Goal: Use online tool/utility: Use online tool/utility

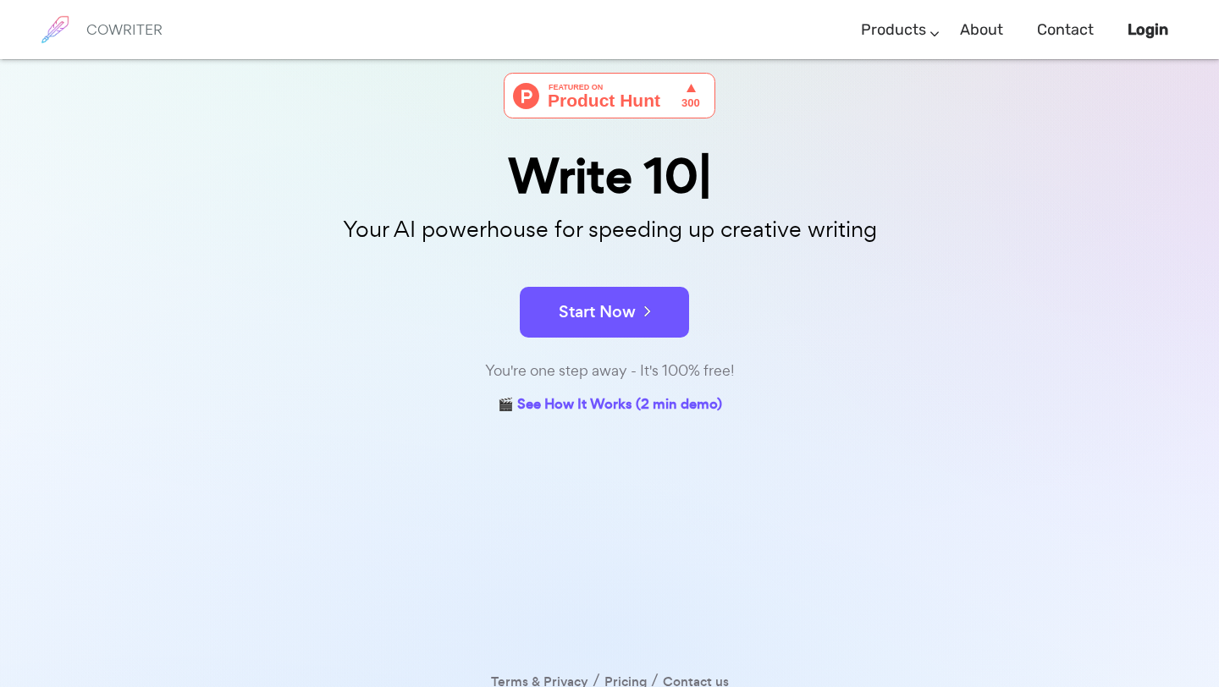
scroll to position [88, 0]
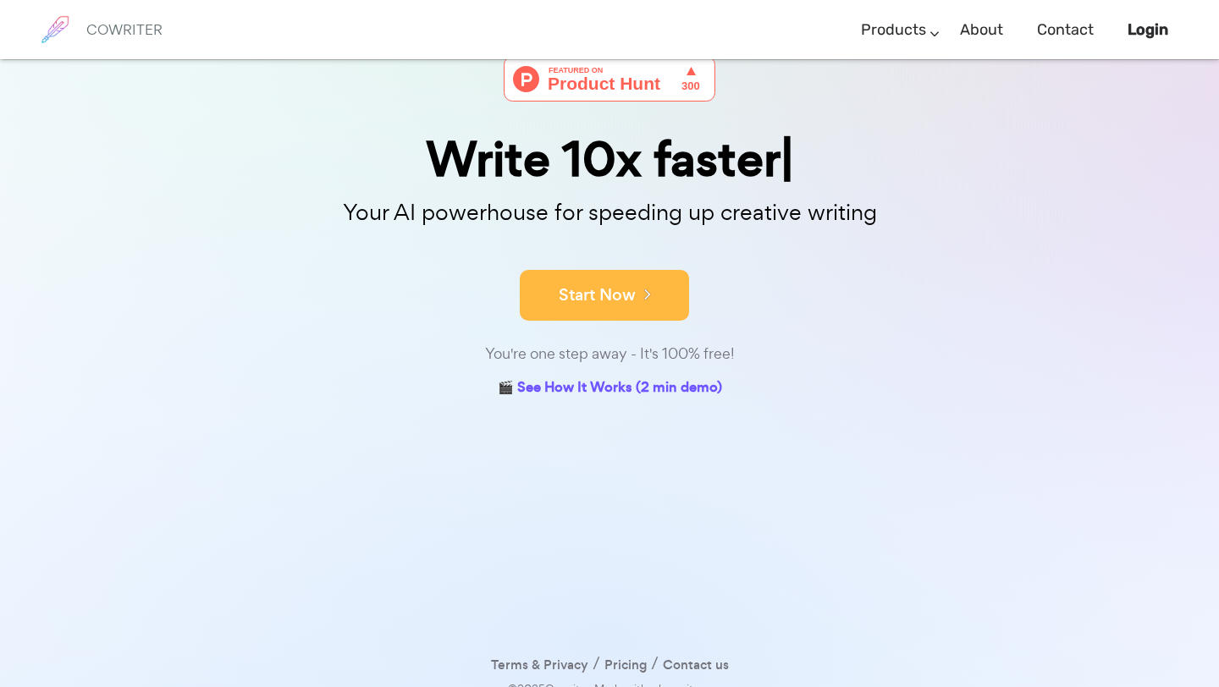
click at [591, 288] on button "Start Now" at bounding box center [604, 295] width 169 height 51
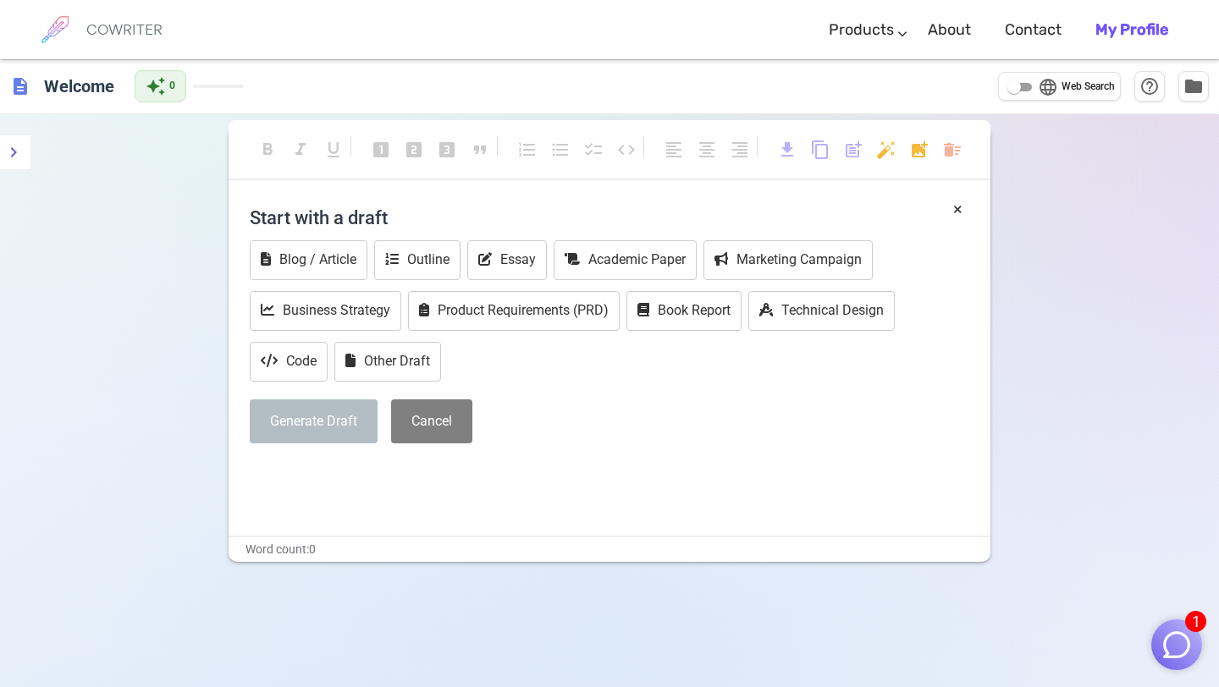
click at [393, 212] on h4 "Start with a draft" at bounding box center [609, 217] width 719 height 41
click at [370, 212] on h4 "Start with a draft" at bounding box center [609, 217] width 719 height 41
click at [449, 200] on h4 "Start with a draft" at bounding box center [609, 217] width 719 height 41
click at [339, 215] on h4 "Start with a draft" at bounding box center [609, 217] width 719 height 41
click at [340, 215] on h4 "Start with a draft" at bounding box center [609, 217] width 719 height 41
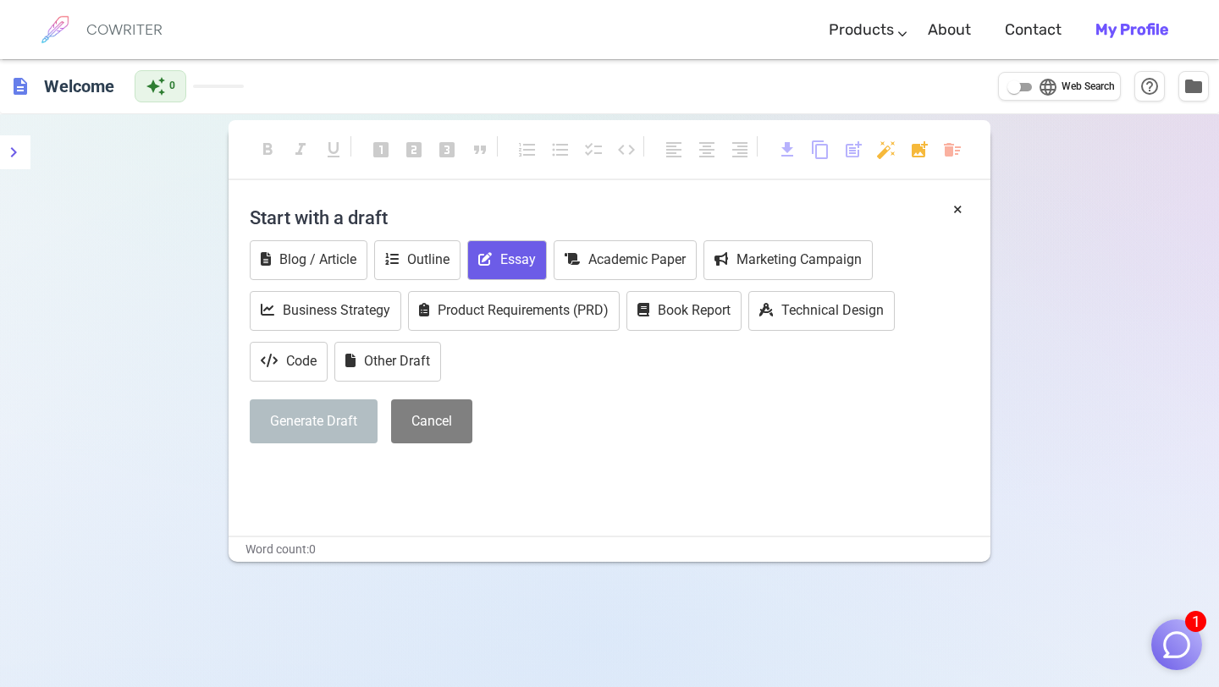
click at [488, 257] on icon at bounding box center [485, 259] width 14 height 14
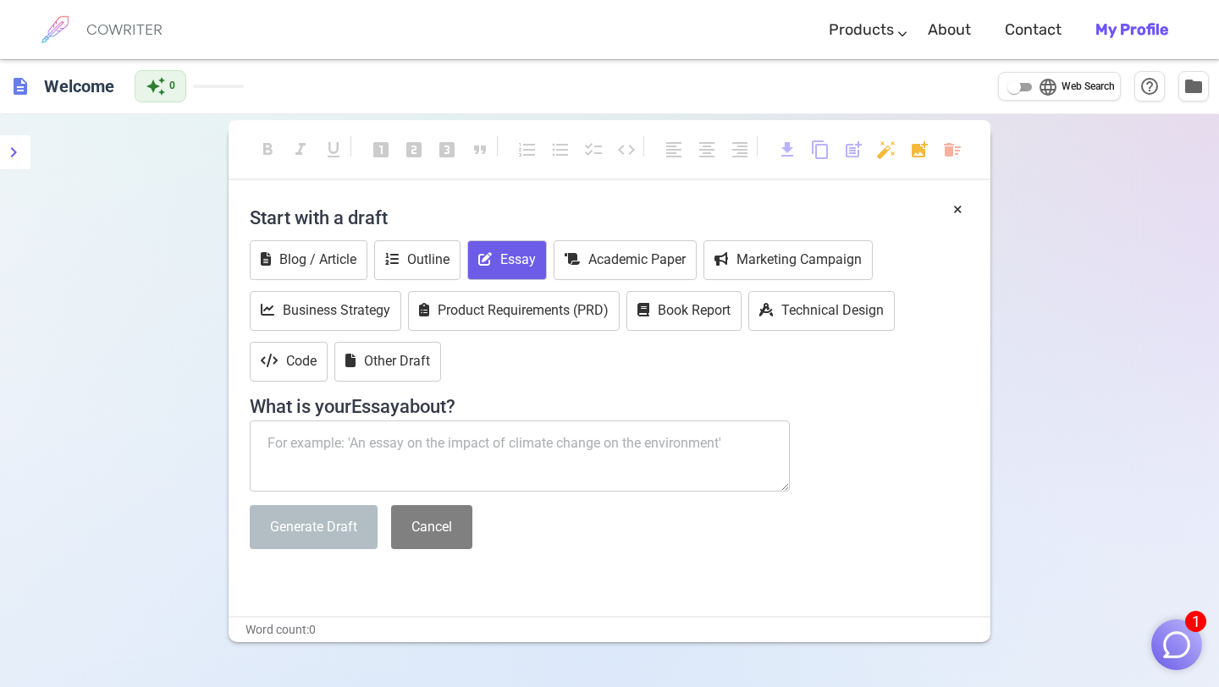
click at [620, 240] on div "Start with a draft Blog / Article Outline Essay Academic Paper Marketing Campai…" at bounding box center [609, 379] width 719 height 365
click at [620, 259] on button "Academic Paper" at bounding box center [625, 260] width 143 height 40
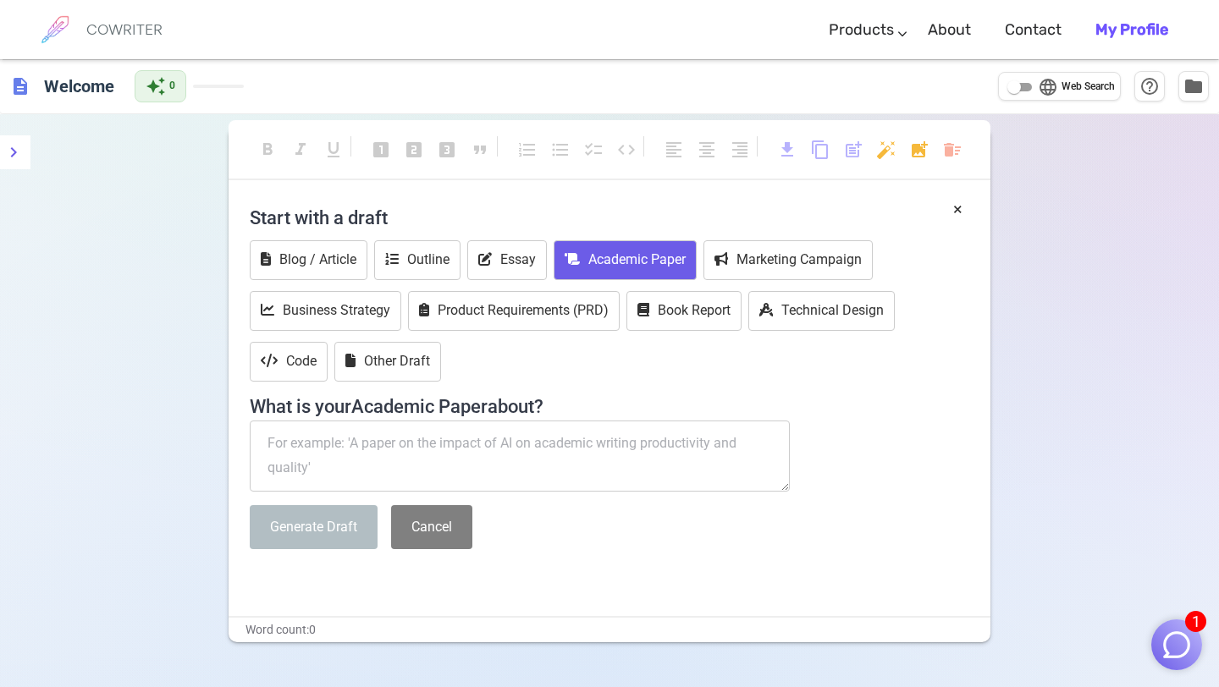
click at [370, 459] on textarea at bounding box center [520, 456] width 540 height 71
paste textarea "For noninvasive treatments like microneedling, aftercare is essential to suppor…"
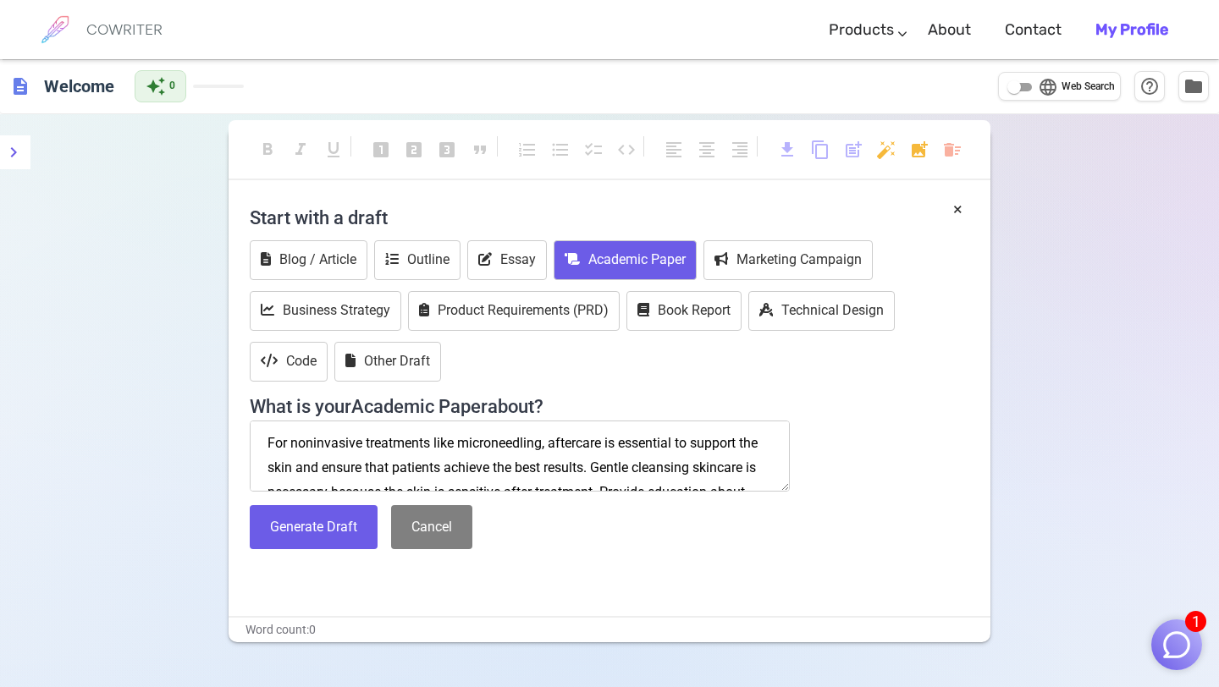
scroll to position [58, 0]
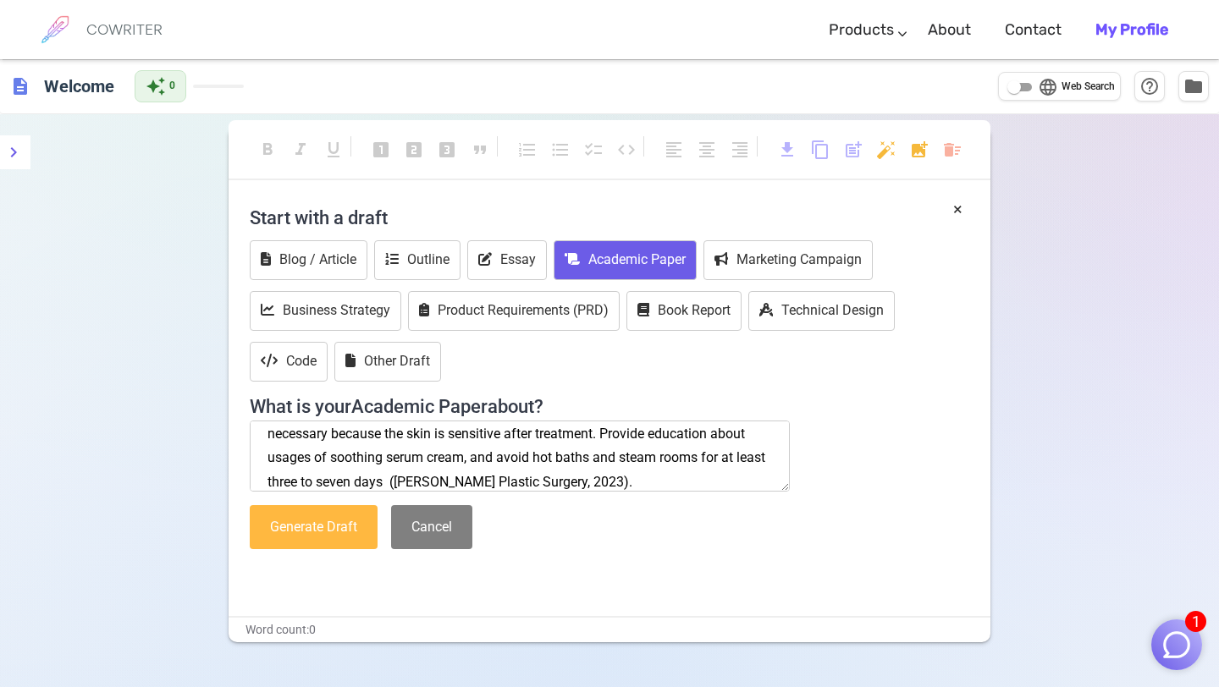
type textarea "For noninvasive treatments like microneedling, aftercare is essential to suppor…"
click at [317, 536] on button "Generate Draft" at bounding box center [314, 527] width 128 height 45
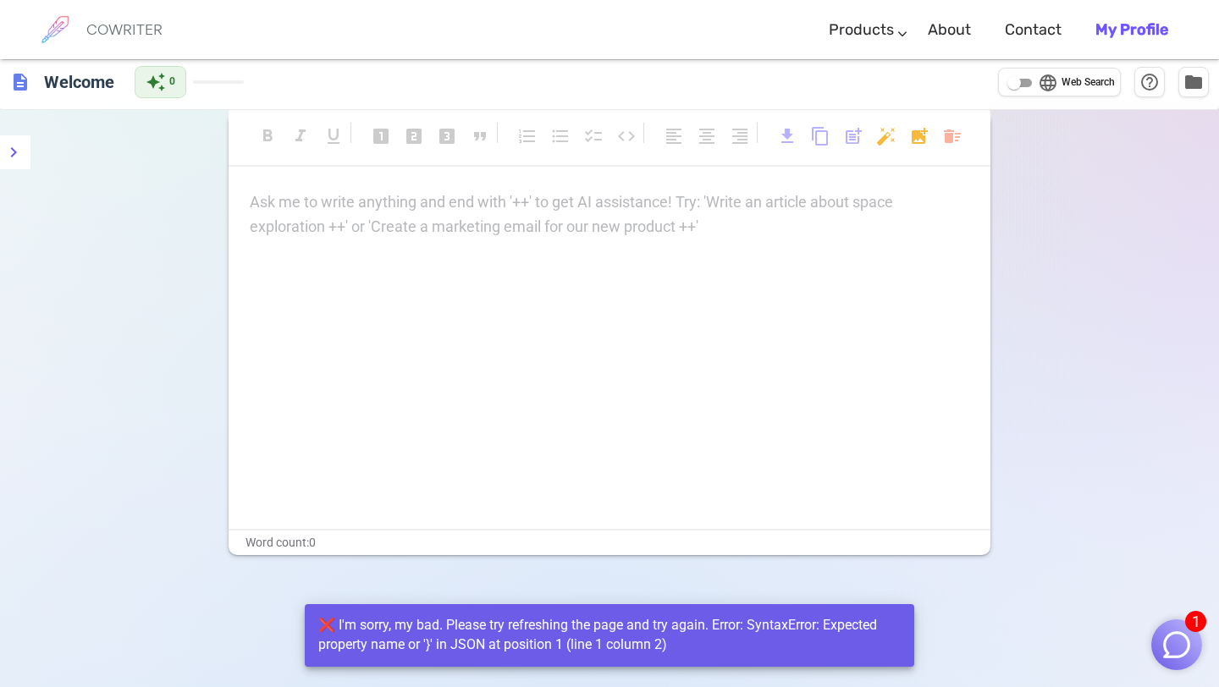
scroll to position [0, 0]
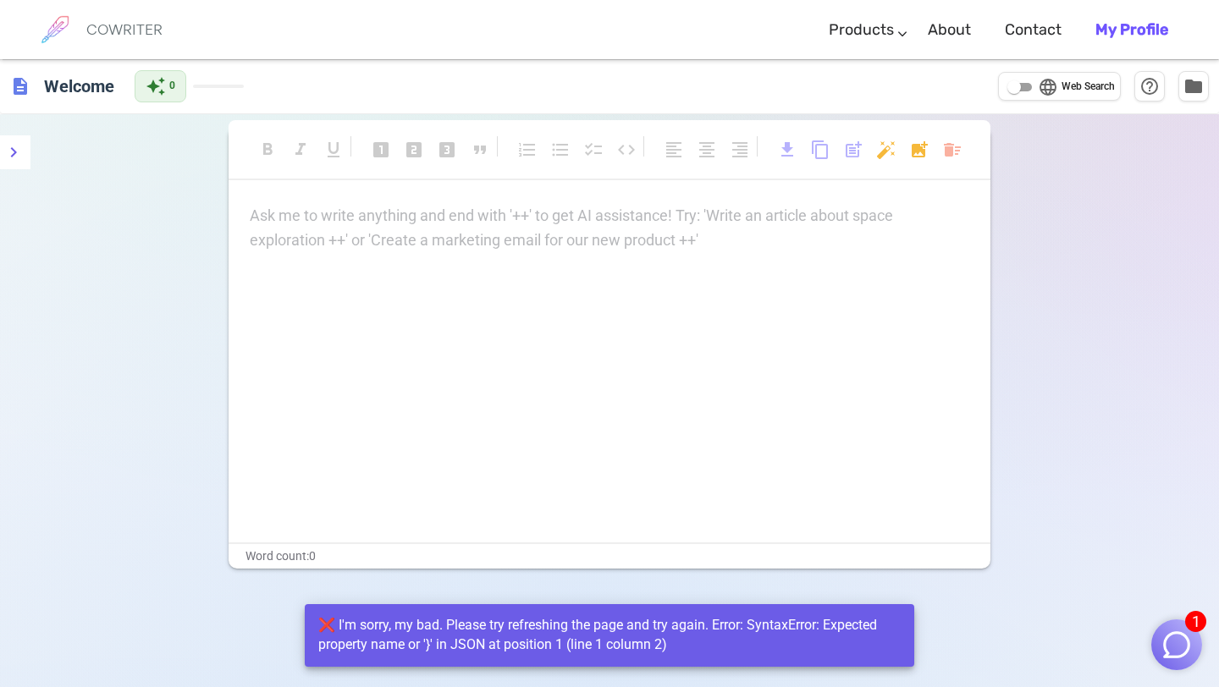
click at [683, 310] on div "Ask me to write anything and end with '++' to get AI assistance! Try: 'Write an…" at bounding box center [610, 373] width 762 height 339
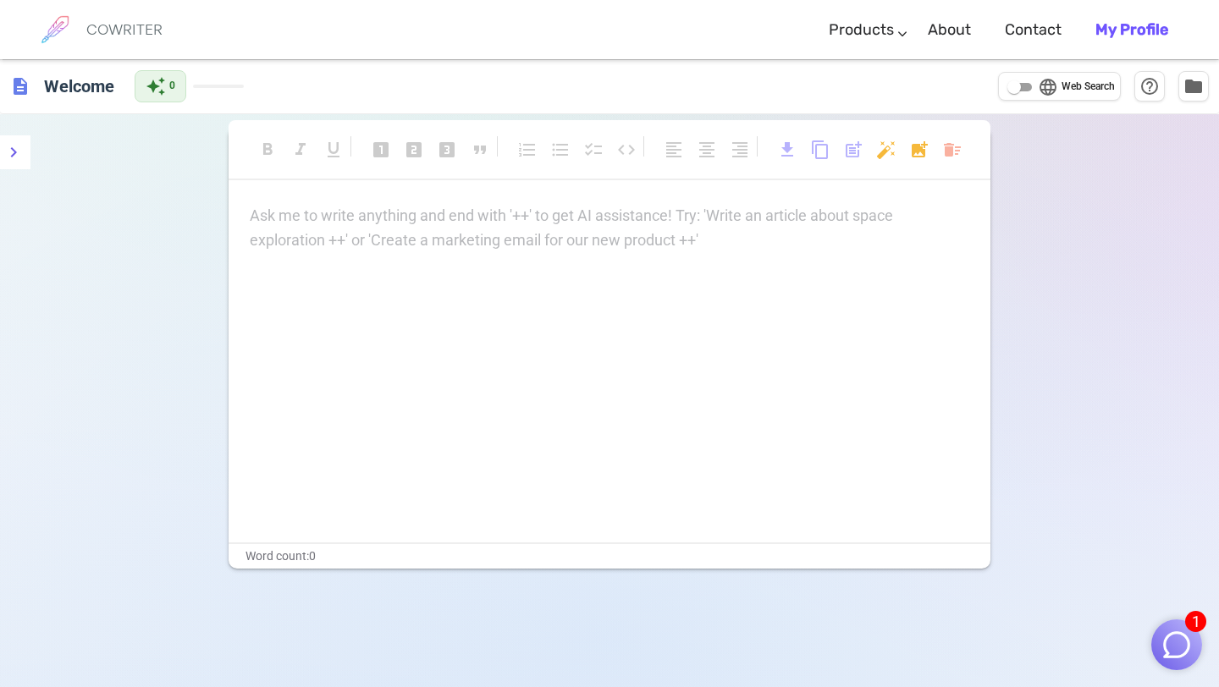
click at [543, 223] on p "Ask me to write anything and end with '++' to get AI assistance! Try: 'Write an…" at bounding box center [609, 216] width 719 height 25
click at [538, 229] on div "Ask me to write anything and end with '++' to get AI assistance! Try: 'Write an…" at bounding box center [609, 228] width 719 height 49
click at [430, 229] on div "Ask me to write anything and end with '++' to get AI assistance! Try: 'Write an…" at bounding box center [609, 228] width 719 height 49
click at [482, 246] on div "Ask me to write anything and end with '++' to get AI assistance! Try: 'Write an…" at bounding box center [609, 228] width 719 height 49
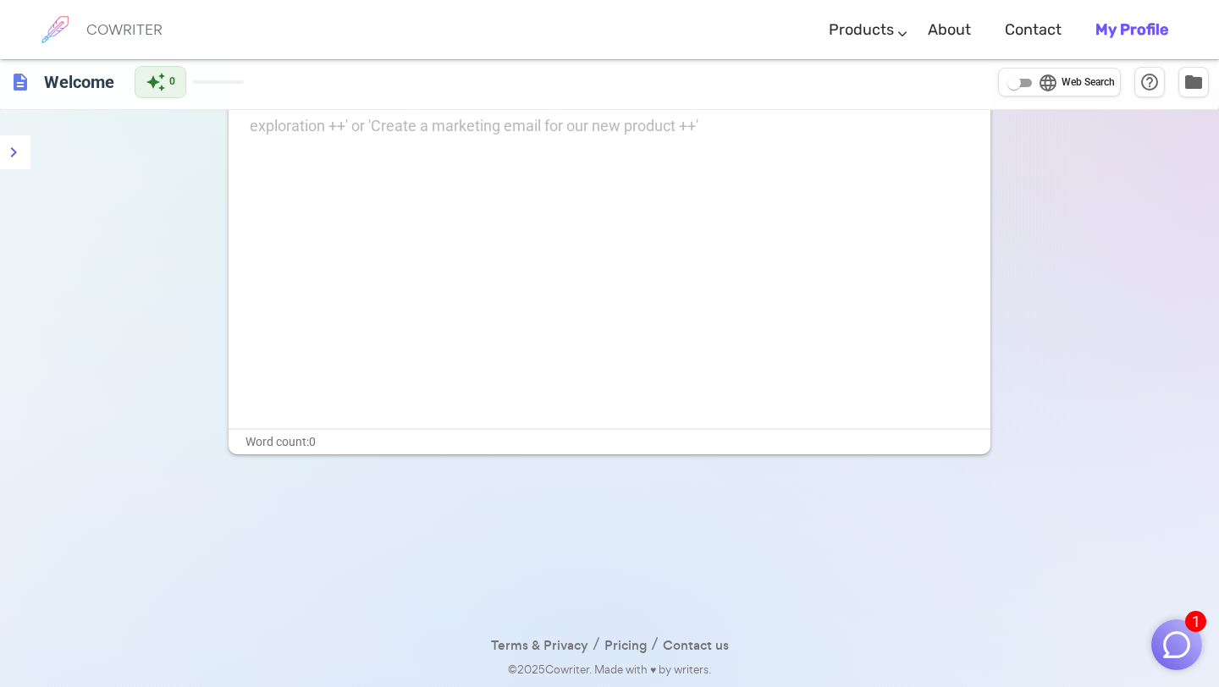
click at [548, 282] on div "Ask me to write anything and end with '++' to get AI assistance! Try: 'Write an…" at bounding box center [610, 259] width 762 height 339
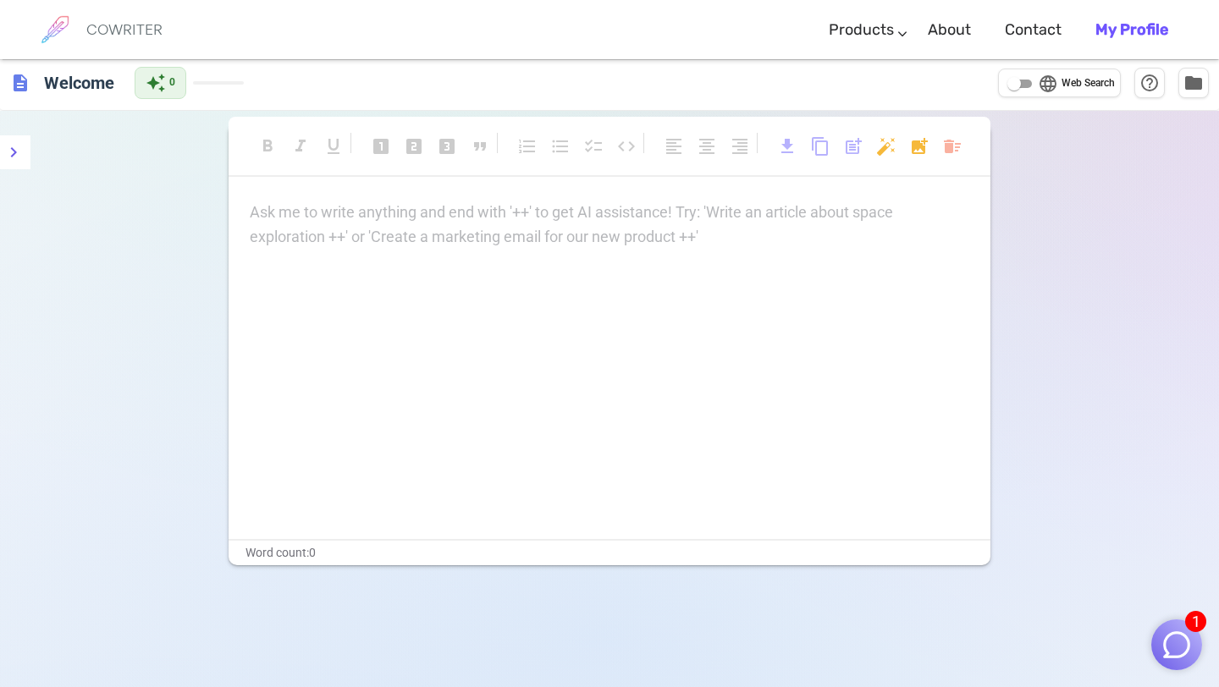
scroll to position [0, 0]
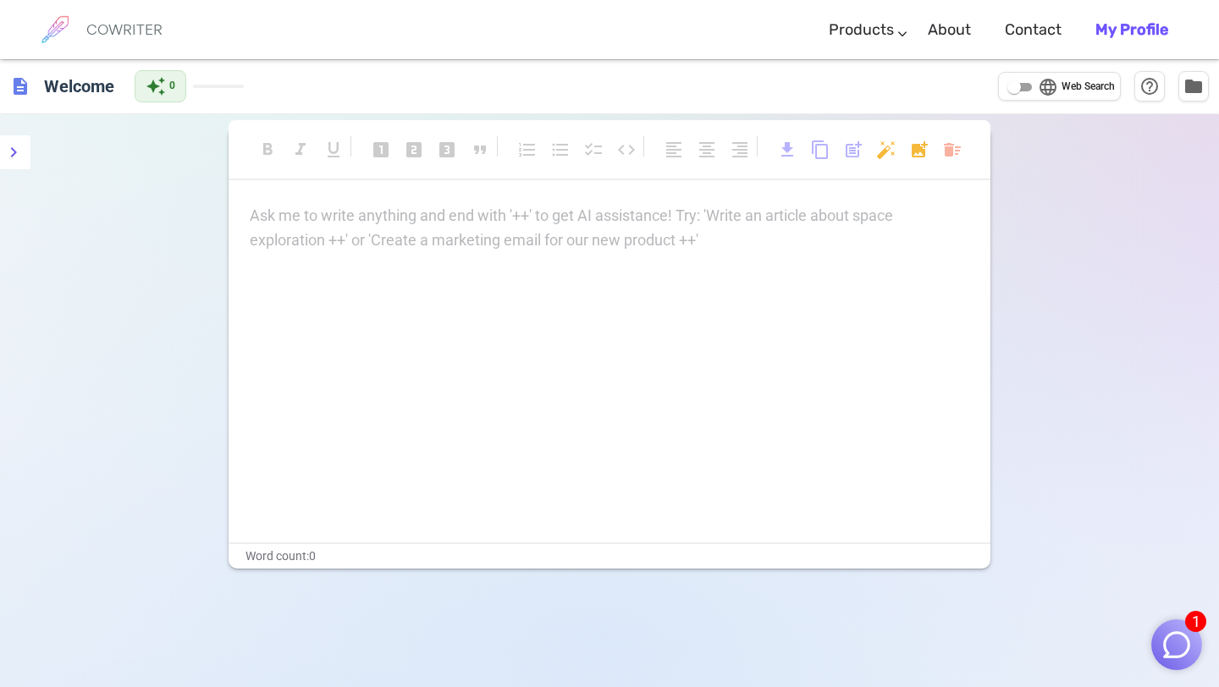
click at [293, 268] on div "Ask me to write anything and end with '++' to get AI assistance! Try: 'Write an…" at bounding box center [610, 373] width 762 height 339
click at [80, 87] on h6 "Welcome" at bounding box center [79, 86] width 84 height 34
click at [763, 264] on div "Ask me to write anything and end with '++' to get AI assistance! Try: 'Write an…" at bounding box center [610, 371] width 762 height 339
click at [1050, 21] on link "Contact" at bounding box center [1033, 30] width 57 height 50
click at [371, 272] on div "Ask me to write anything and end with '++' to get AI assistance! Try: 'Write an…" at bounding box center [610, 373] width 762 height 339
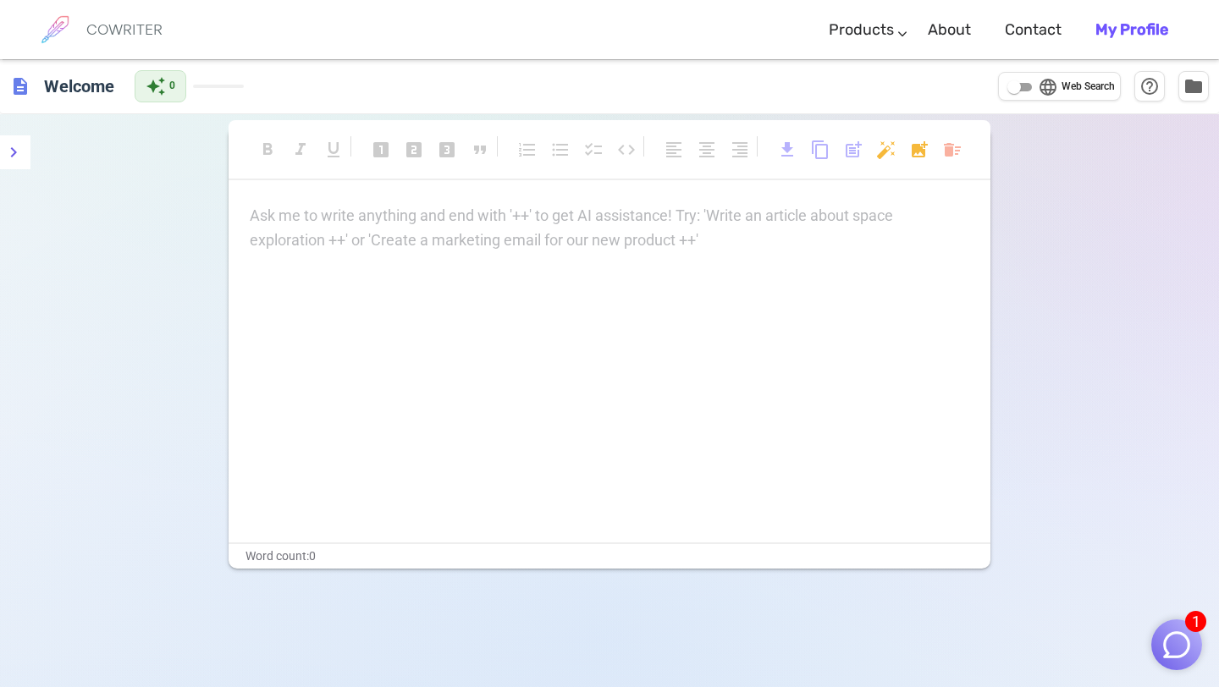
click at [315, 215] on p "Ask me to write anything and end with '++' to get AI assistance! Try: 'Write an…" at bounding box center [609, 216] width 719 height 25
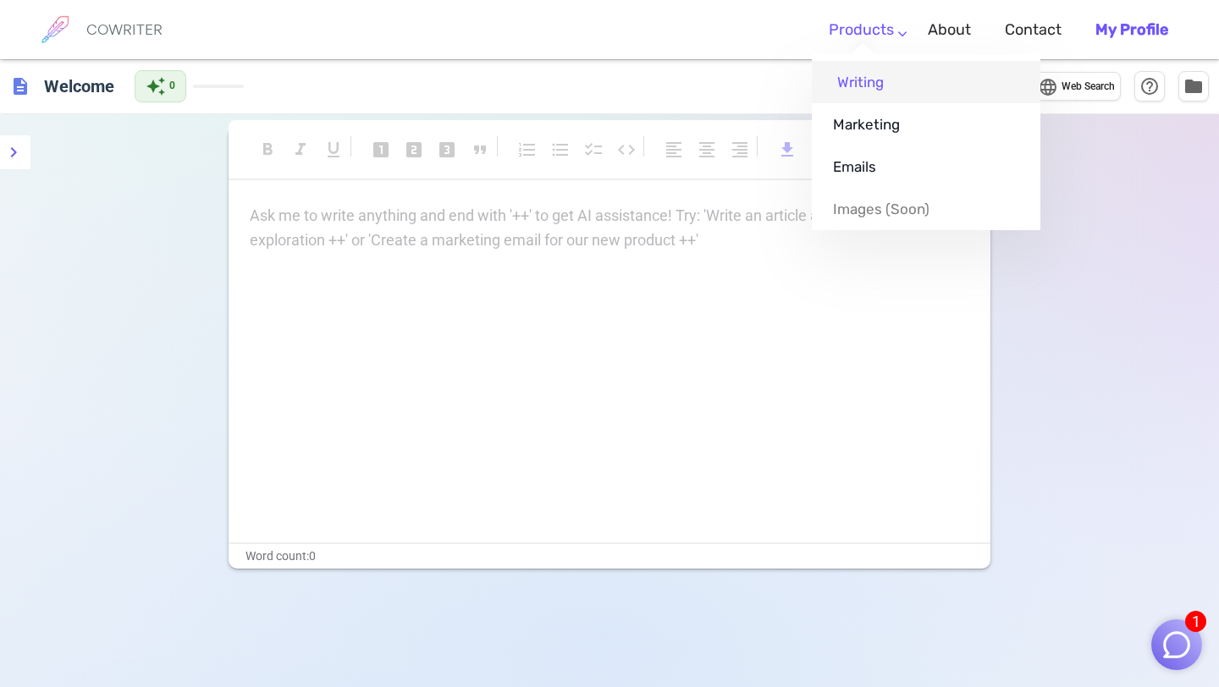
click at [864, 79] on link "Writing" at bounding box center [926, 82] width 229 height 42
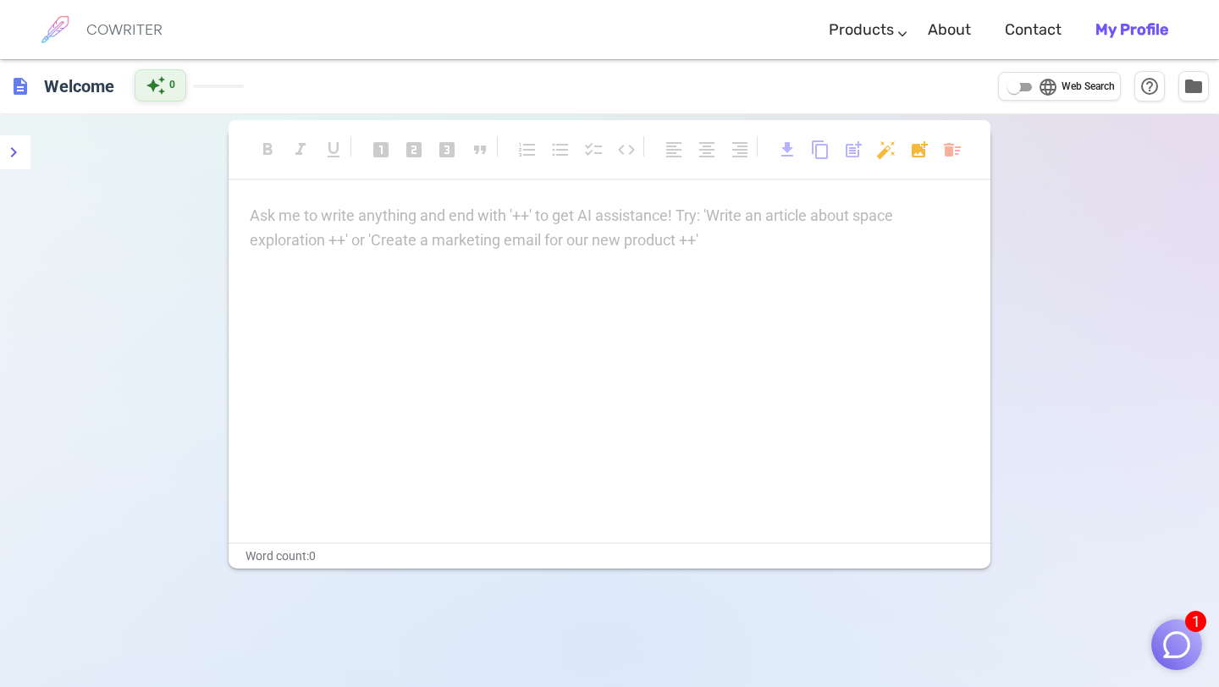
click at [182, 94] on div "auto_awesome 0" at bounding box center [161, 85] width 52 height 32
click at [34, 89] on div "description Welcome" at bounding box center [65, 86] width 111 height 34
click at [14, 154] on icon "menu" at bounding box center [13, 152] width 20 height 20
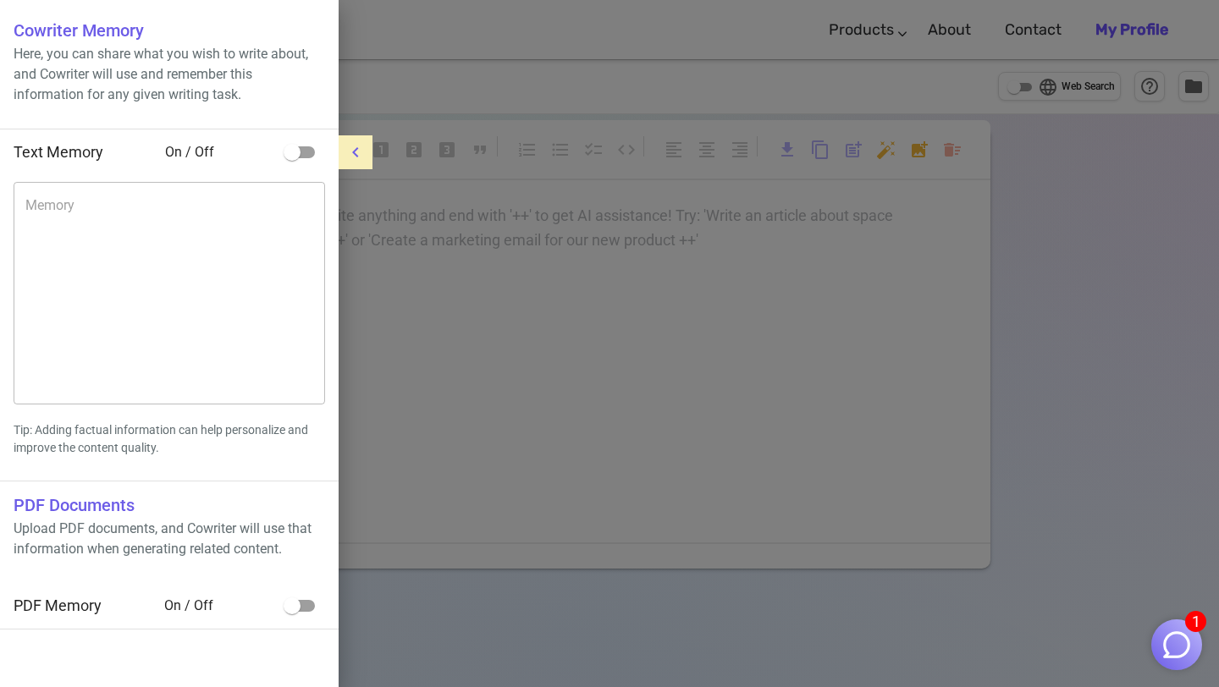
click at [417, 194] on div at bounding box center [609, 343] width 1219 height 687
